Goal: Communication & Community: Share content

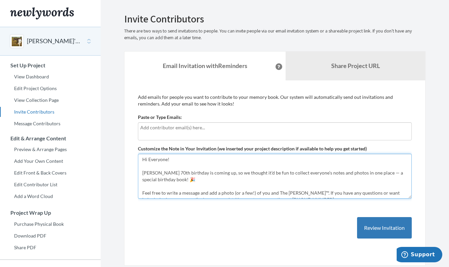
click at [204, 175] on textarea "Hi Everyone! [PERSON_NAME] 70th birthday is coming up, so we thought it’d be fu…" at bounding box center [275, 176] width 274 height 45
click at [197, 178] on textarea "Hi Everyone! [PERSON_NAME] 70th birthday is coming up, so we thought it’d be fu…" at bounding box center [275, 176] width 274 height 45
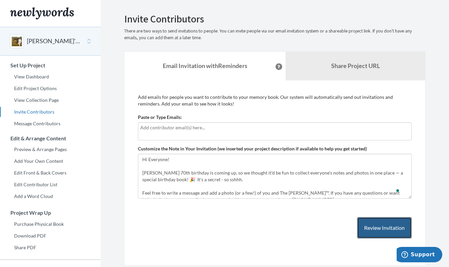
click at [376, 235] on button "Review Invitation" at bounding box center [384, 228] width 55 height 22
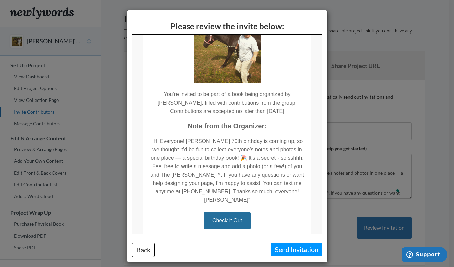
scroll to position [59, 0]
click at [138, 254] on button "Back" at bounding box center [143, 250] width 23 height 14
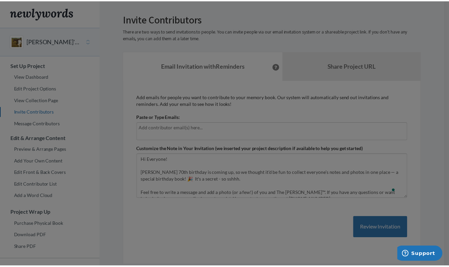
scroll to position [0, 0]
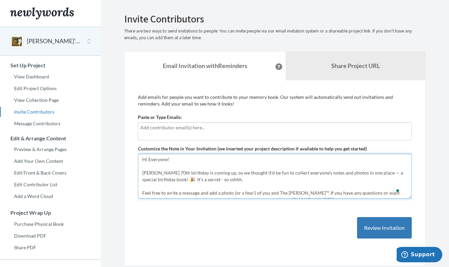
click at [266, 182] on textarea "Hi Everyone! [PERSON_NAME] 70th birthday is coming up, so we thought it’d be fu…" at bounding box center [275, 176] width 274 height 45
drag, startPoint x: 253, startPoint y: 181, endPoint x: 204, endPoint y: 181, distance: 49.3
click at [204, 181] on textarea "Hi Everyone! [PERSON_NAME] 70th birthday is coming up, so we thought it’d be fu…" at bounding box center [275, 176] width 274 height 45
click at [225, 186] on textarea "Hi Everyone! [PERSON_NAME] 70th birthday is coming up, so we thought it’d be fu…" at bounding box center [275, 176] width 274 height 45
click at [235, 175] on textarea "Hi Everyone! [PERSON_NAME] 70th birthday is coming up, so we thought it’d be fu…" at bounding box center [275, 176] width 274 height 45
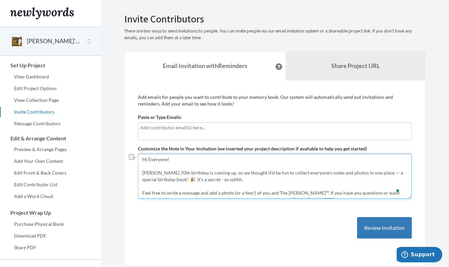
drag, startPoint x: 236, startPoint y: 179, endPoint x: 182, endPoint y: 179, distance: 54.0
click at [182, 179] on textarea "Hi Everyone! [PERSON_NAME] 70th birthday is coming up, so we thought it’d be fu…" at bounding box center [275, 176] width 274 height 45
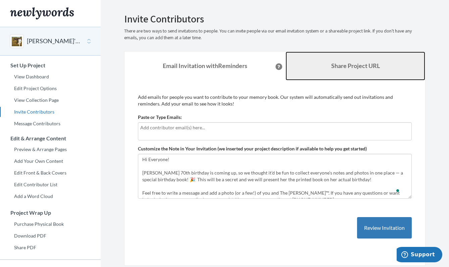
click at [349, 73] on link "Share Project URL" at bounding box center [354, 66] width 139 height 29
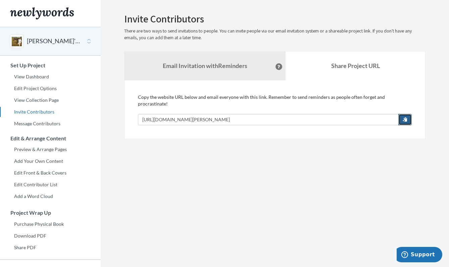
click at [403, 117] on span "button" at bounding box center [404, 119] width 5 height 5
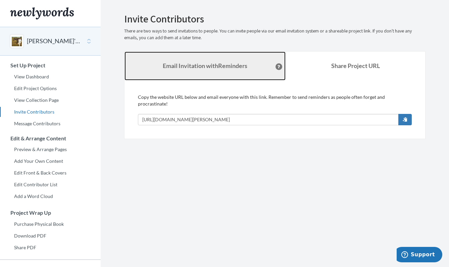
click at [183, 71] on link "Email Invitation with Reminders" at bounding box center [204, 66] width 161 height 29
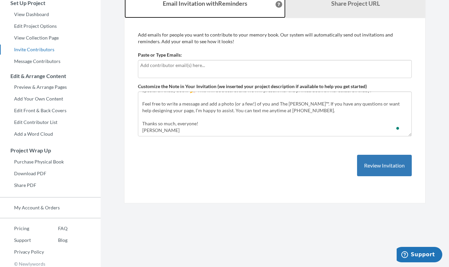
scroll to position [57, 0]
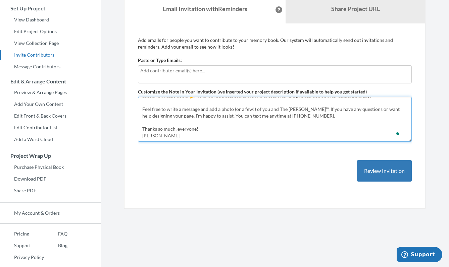
click at [217, 135] on textarea "Hi Everyone! [PERSON_NAME] 70th birthday is coming up, so we thought it’d be fu…" at bounding box center [275, 119] width 274 height 45
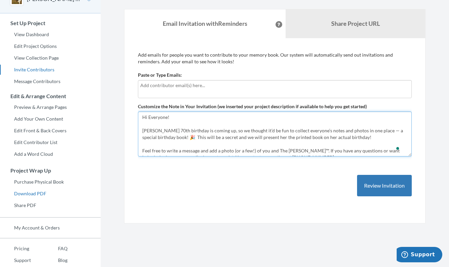
scroll to position [66, 0]
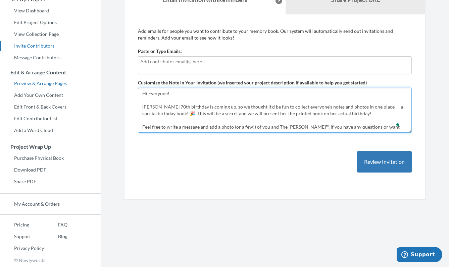
type textarea "Hi Everyone! [PERSON_NAME] 70th birthday is coming up, so we thought it’d be fu…"
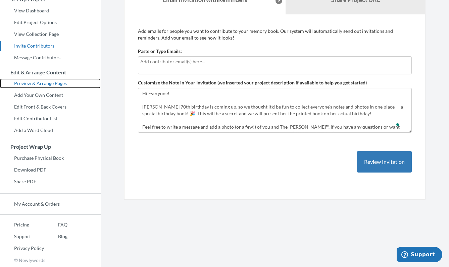
click at [50, 85] on link "Preview & Arrange Pages" at bounding box center [50, 83] width 101 height 10
